Goal: Information Seeking & Learning: Check status

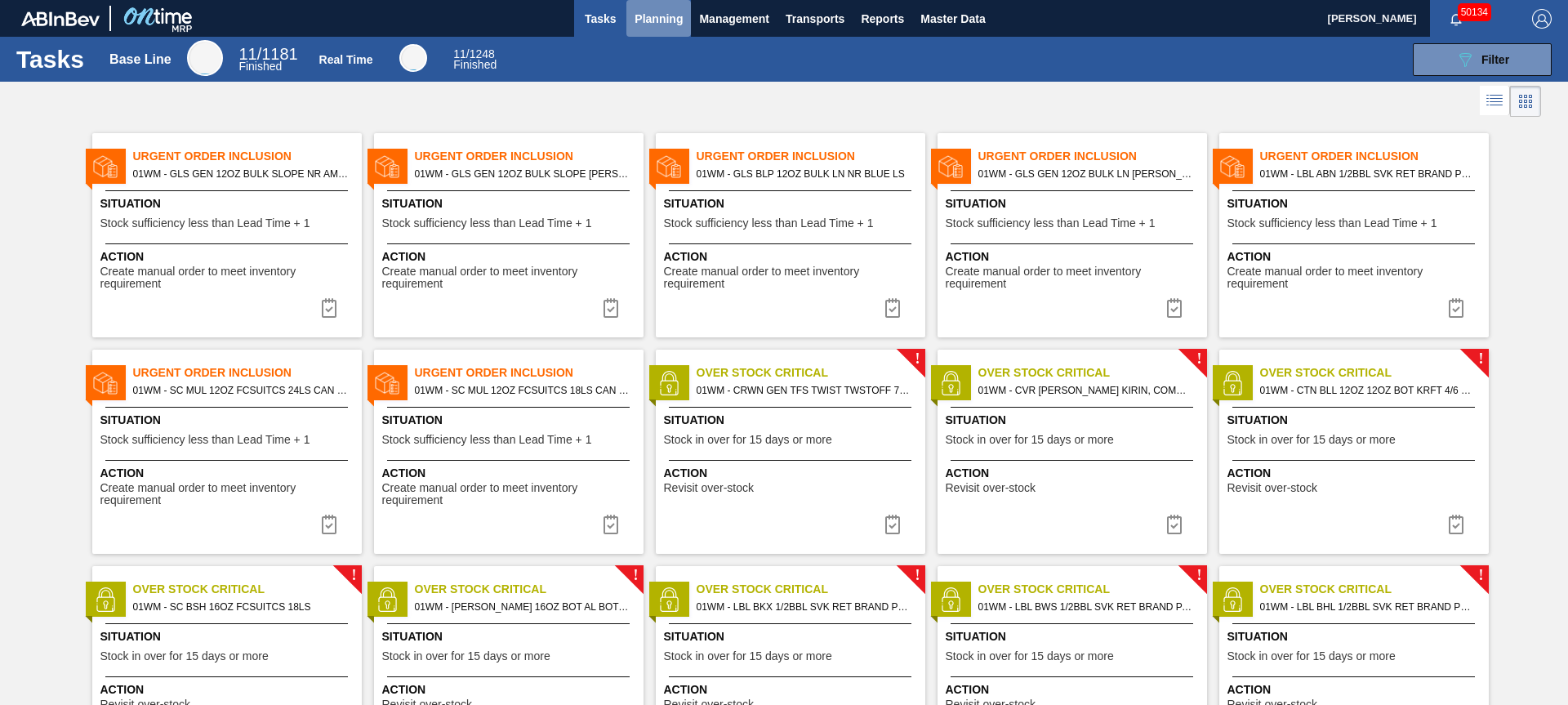
click at [665, 20] on span "Planning" at bounding box center [658, 19] width 48 height 20
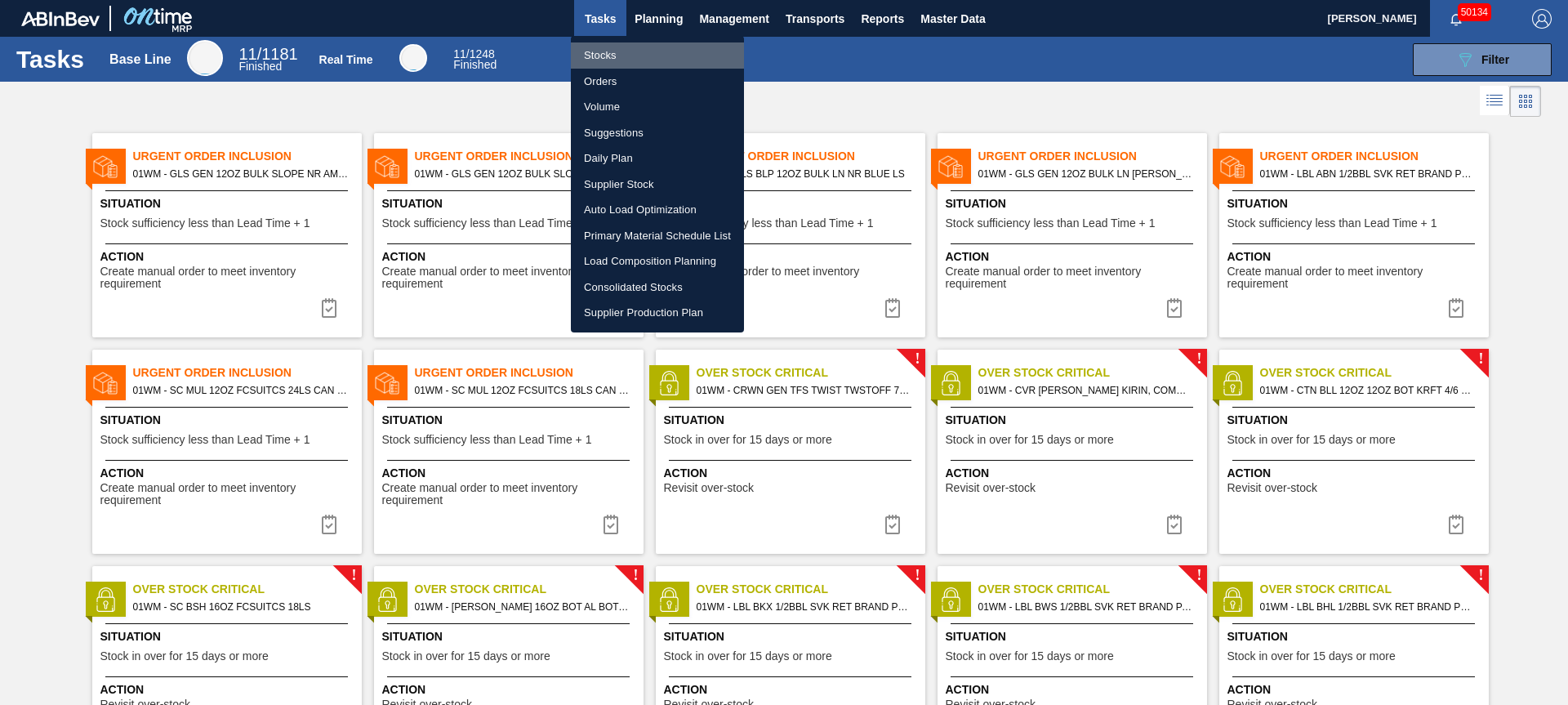
click at [593, 57] on li "Stocks" at bounding box center [657, 55] width 173 height 26
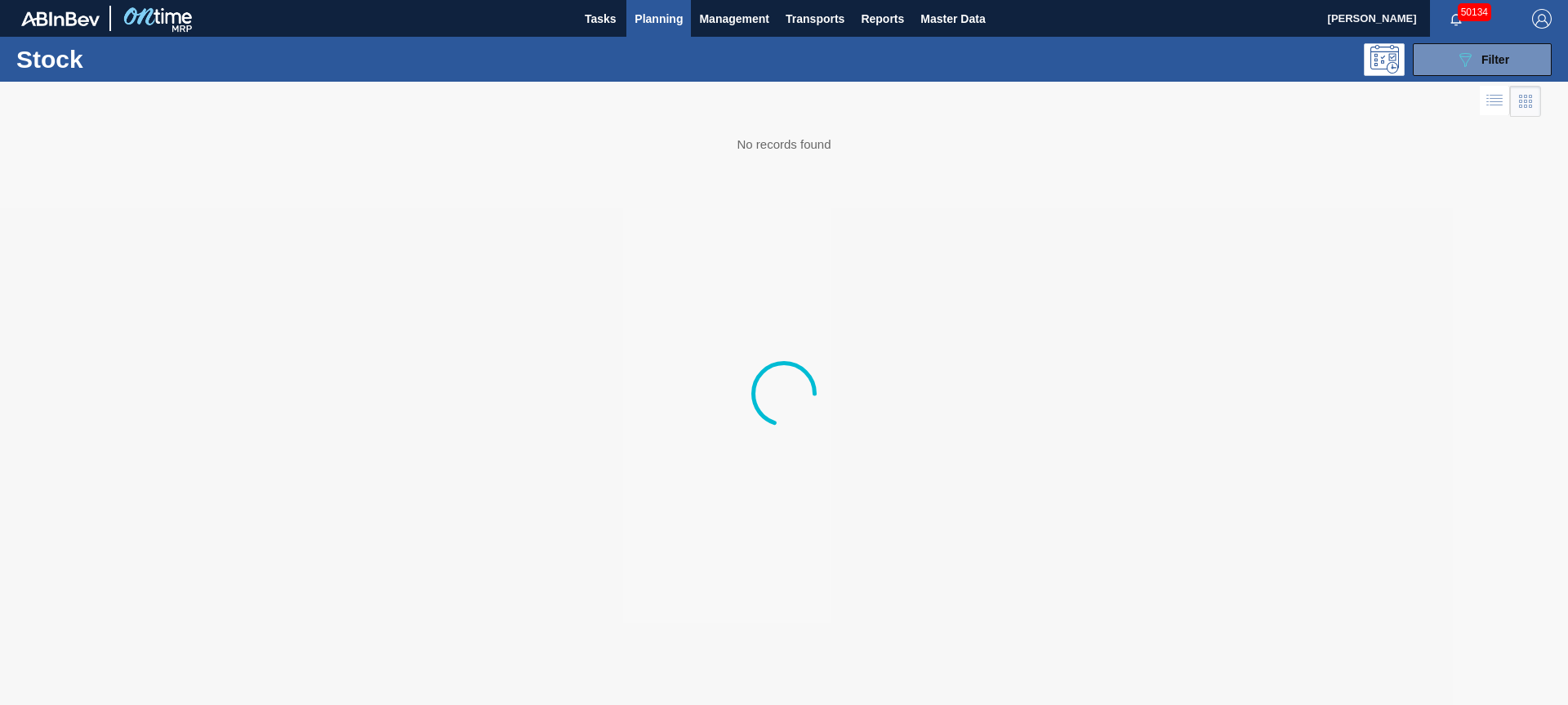
click at [593, 57] on div "089F7B8B-B2A5-4AFE-B5C0-19BA573D28AC Filter" at bounding box center [910, 60] width 1299 height 33
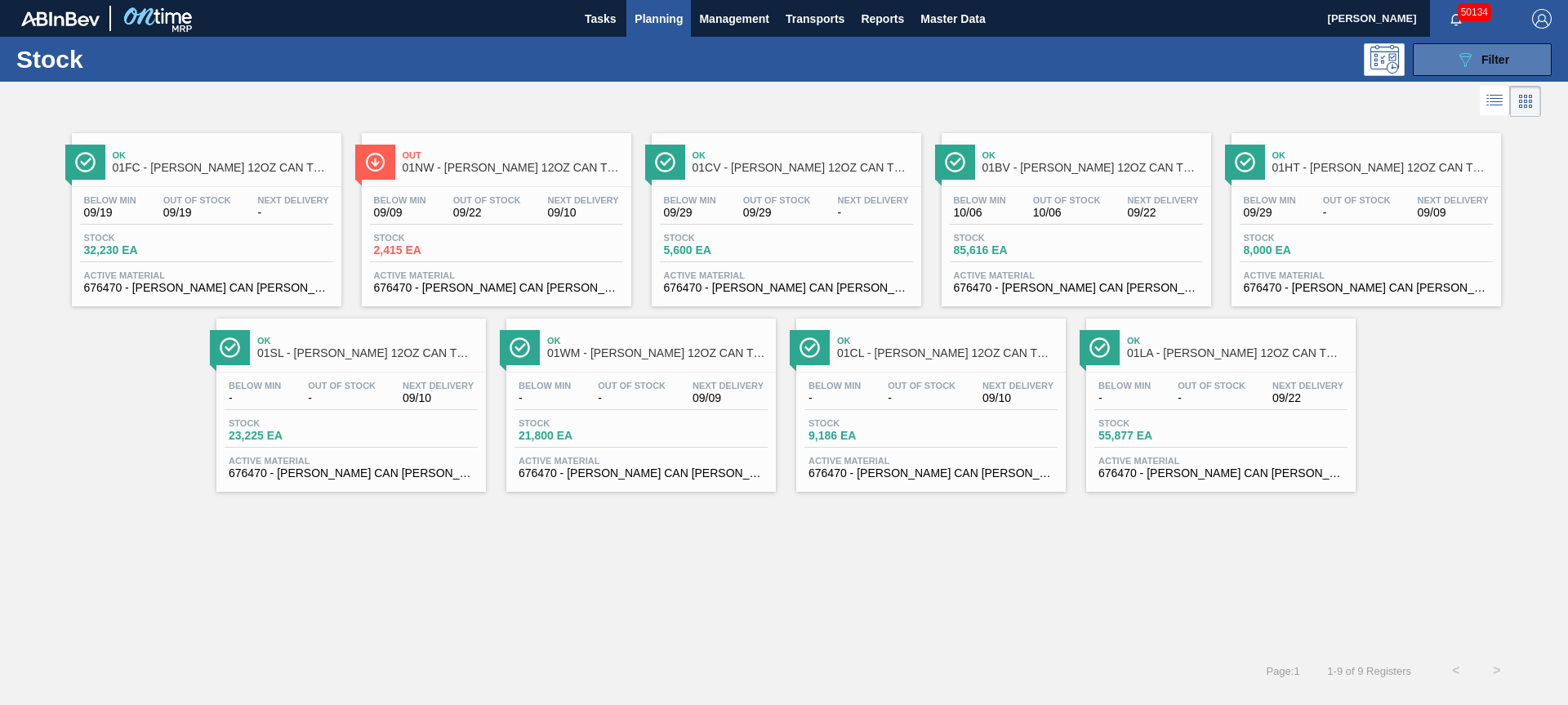
click at [1504, 55] on span "Filter" at bounding box center [1494, 60] width 28 height 13
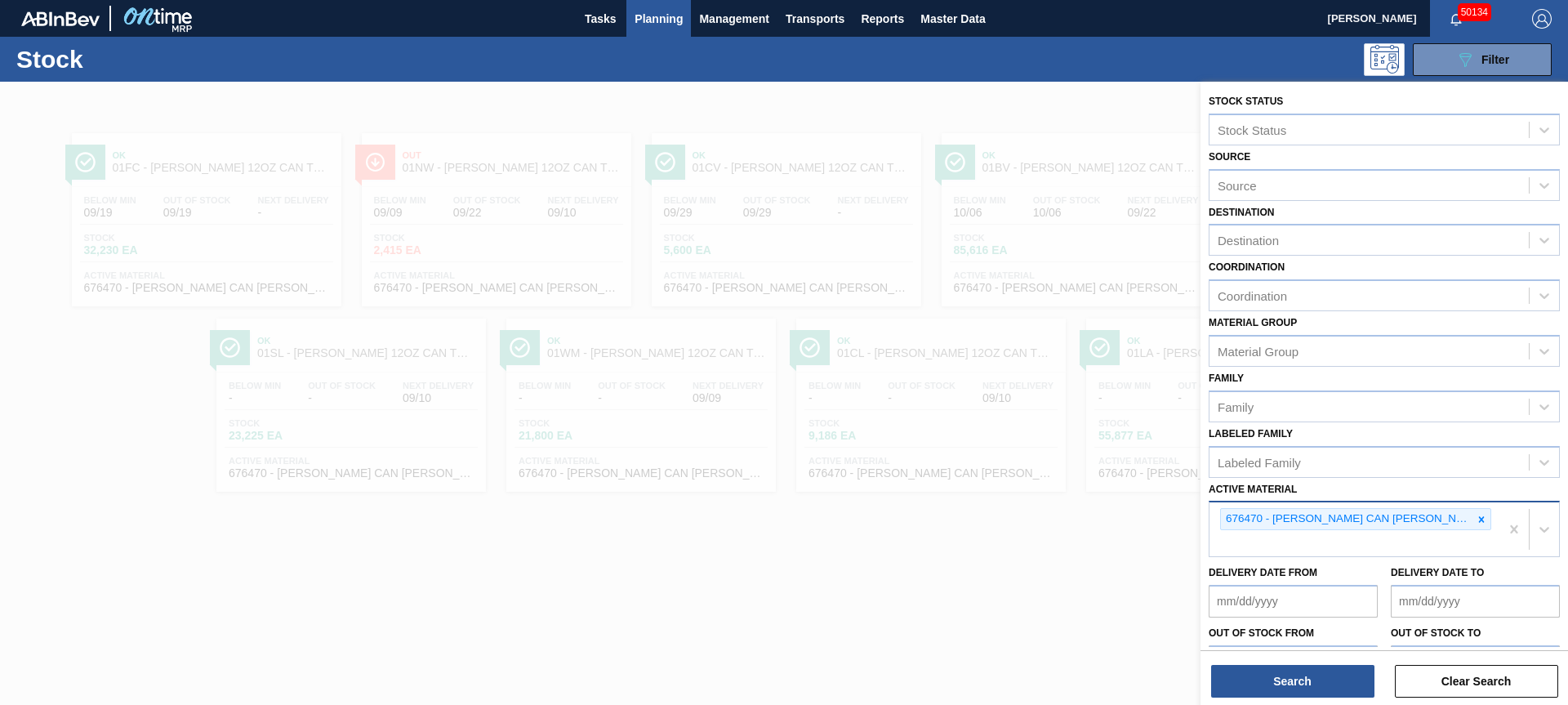
drag, startPoint x: 1517, startPoint y: 529, endPoint x: 1506, endPoint y: 532, distance: 11.4
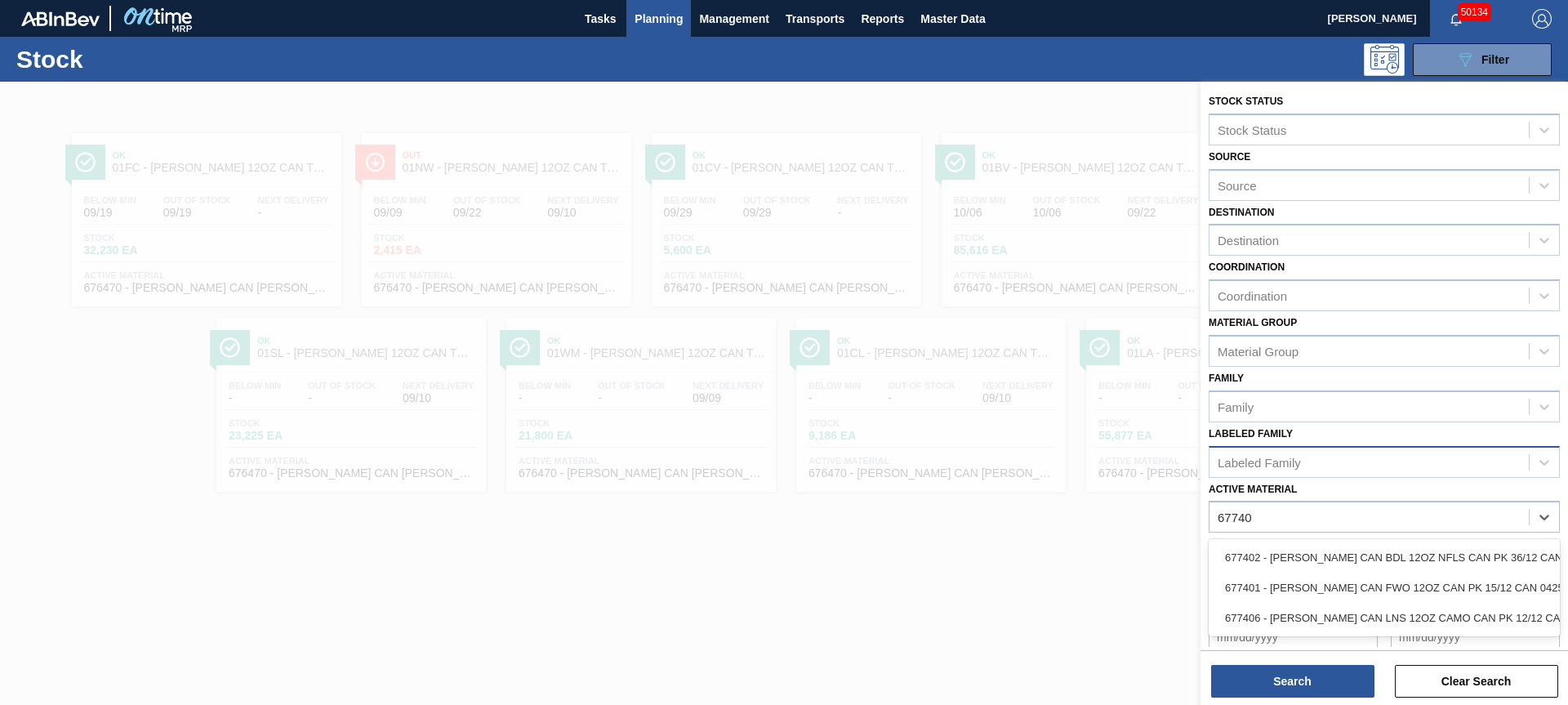
type Material "677401"
click at [1466, 566] on div "677401 - [PERSON_NAME] CAN FWO 12OZ CAN PK 15/12 CAN 0425" at bounding box center [1384, 558] width 351 height 30
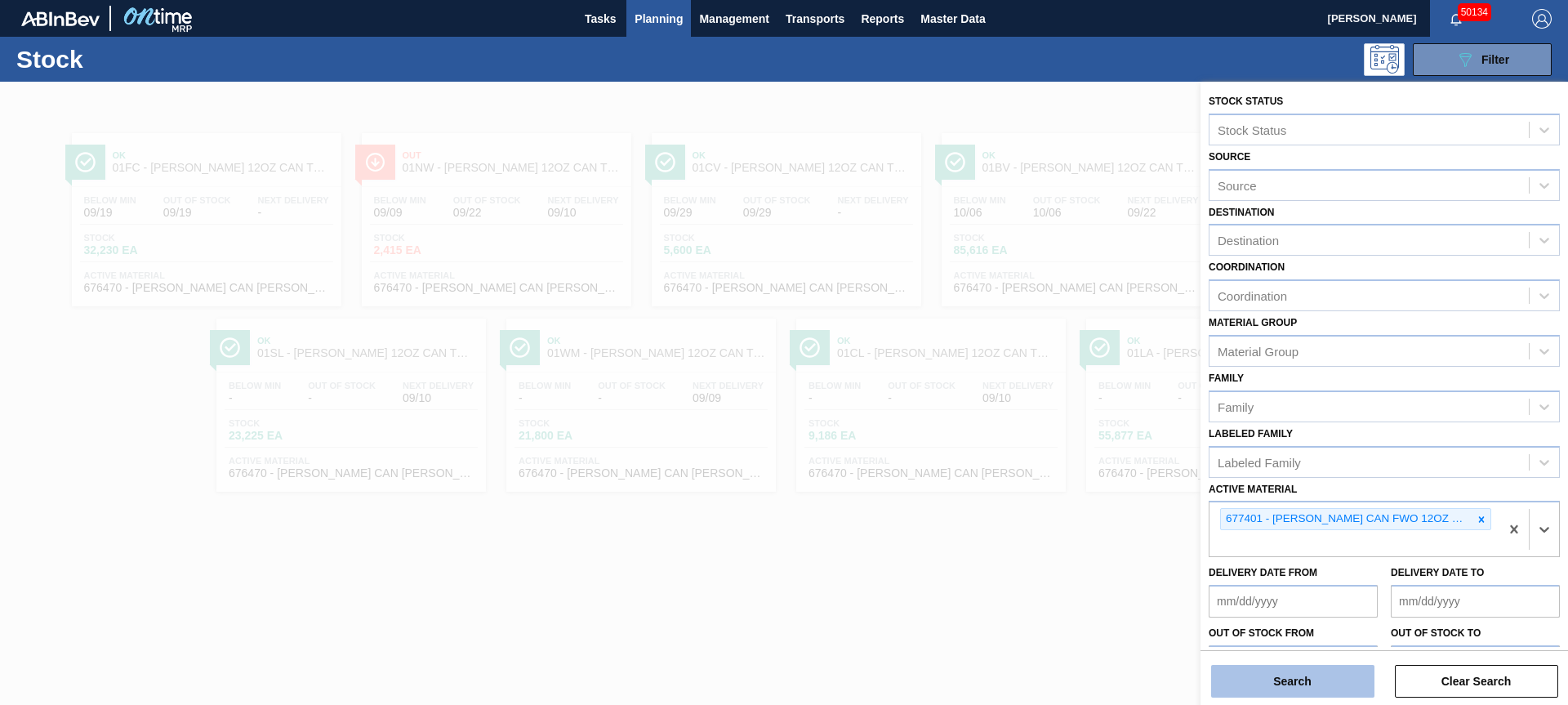
click at [1310, 683] on button "Search" at bounding box center [1292, 681] width 163 height 33
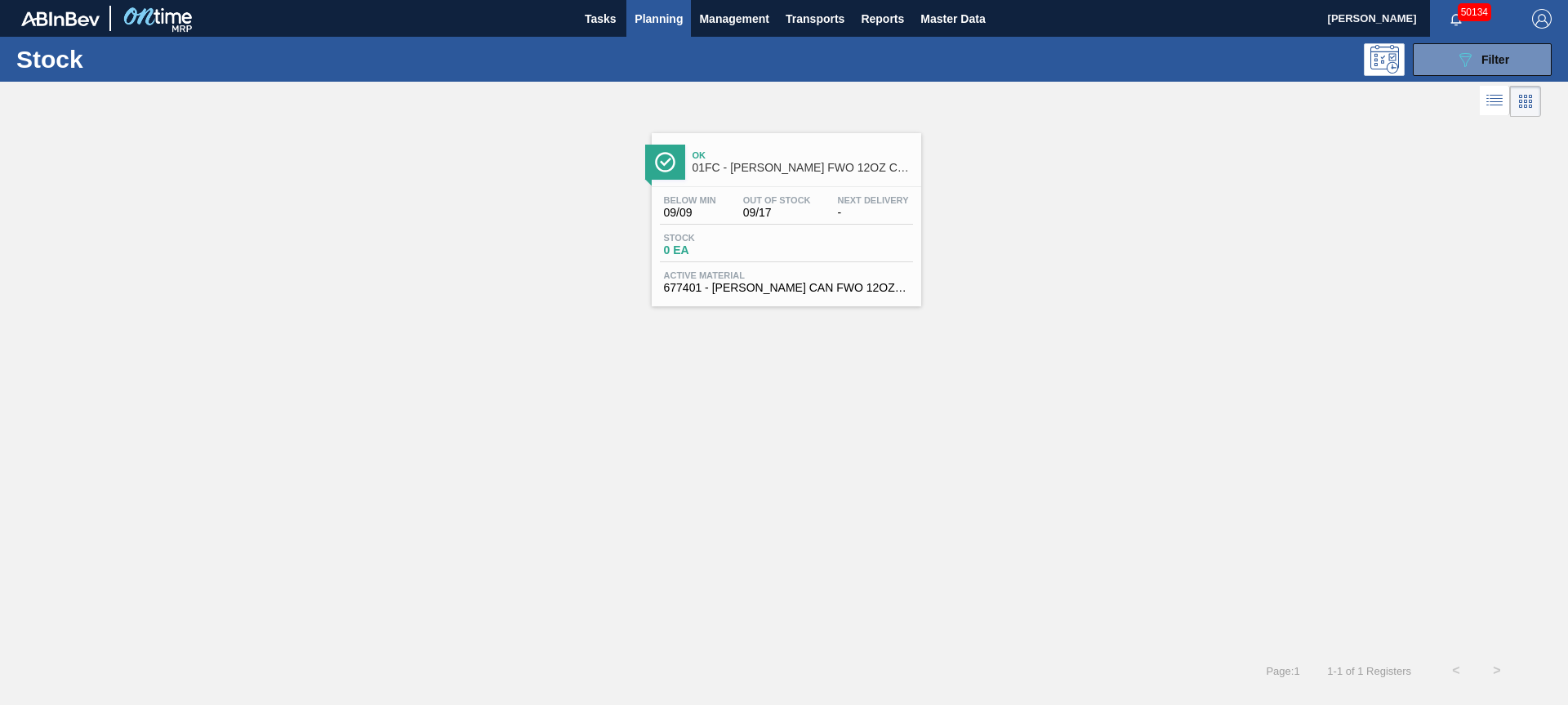
click at [788, 168] on span "01FC - [PERSON_NAME] FWO 12OZ CAN 15/12 CAN PK NBA PHX SUNS PROMO" at bounding box center [802, 168] width 220 height 12
